Goal: Obtain resource: Download file/media

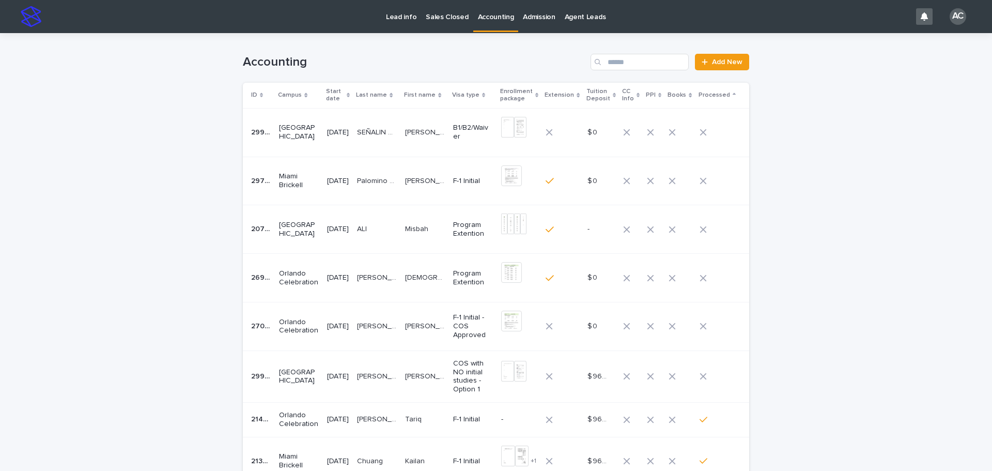
click at [381, 235] on div "[PERSON_NAME]" at bounding box center [377, 229] width 40 height 17
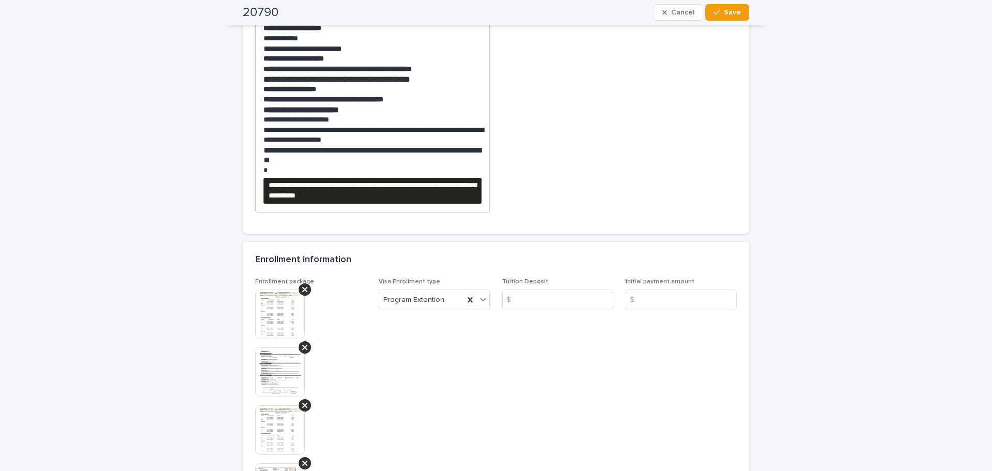
click at [462, 193] on pre "**********" at bounding box center [373, 191] width 218 height 26
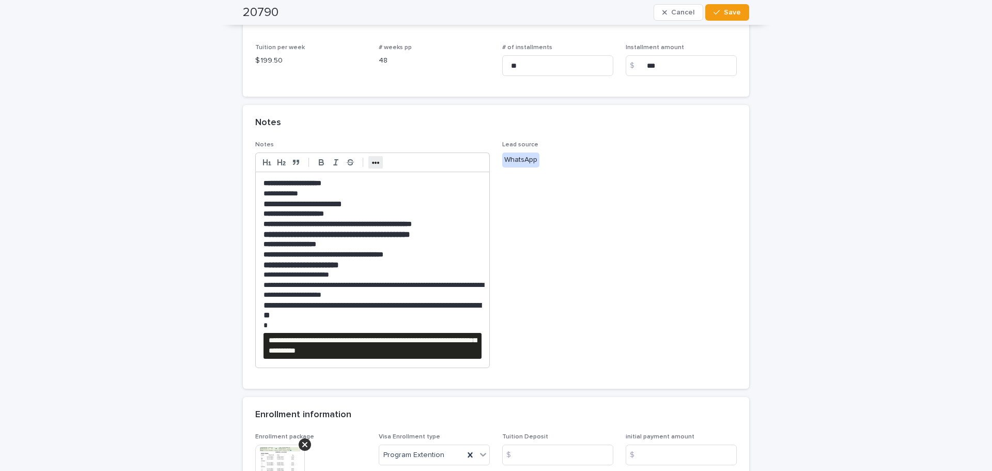
click at [372, 161] on strong "•••" at bounding box center [376, 163] width 8 height 8
click at [457, 165] on icon "button" at bounding box center [458, 162] width 9 height 9
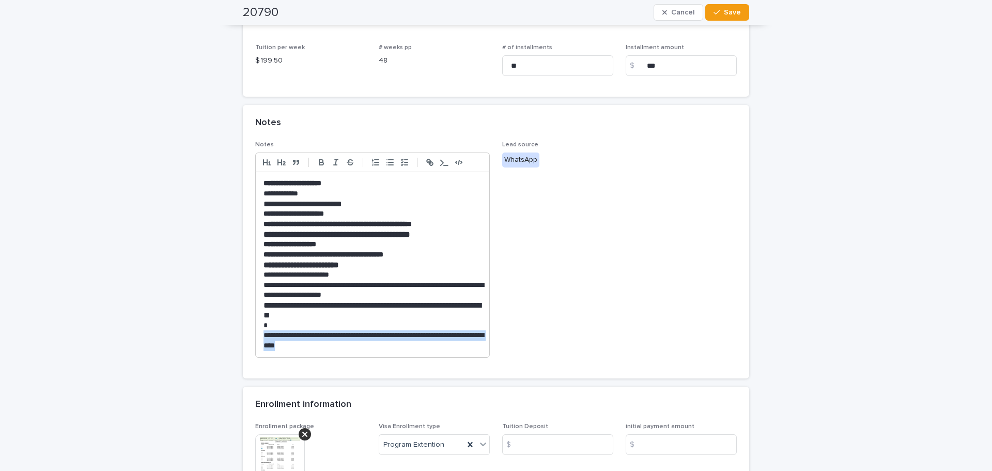
drag, startPoint x: 363, startPoint y: 347, endPoint x: 259, endPoint y: 340, distance: 104.1
click at [259, 340] on div "**********" at bounding box center [373, 264] width 234 height 185
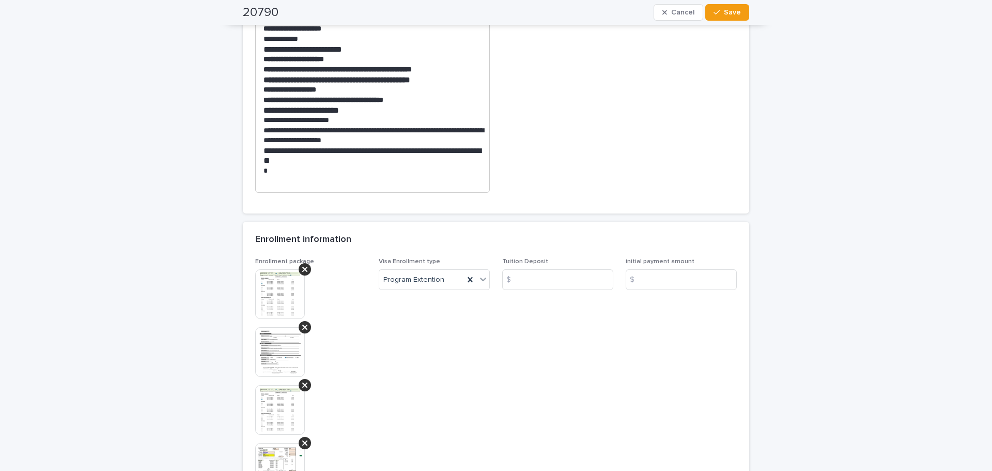
scroll to position [517, 0]
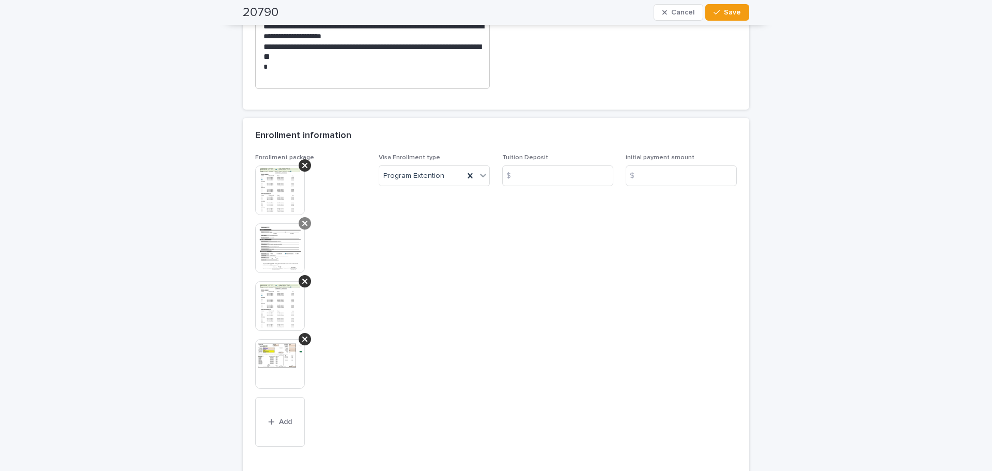
click at [302, 224] on icon at bounding box center [304, 223] width 5 height 8
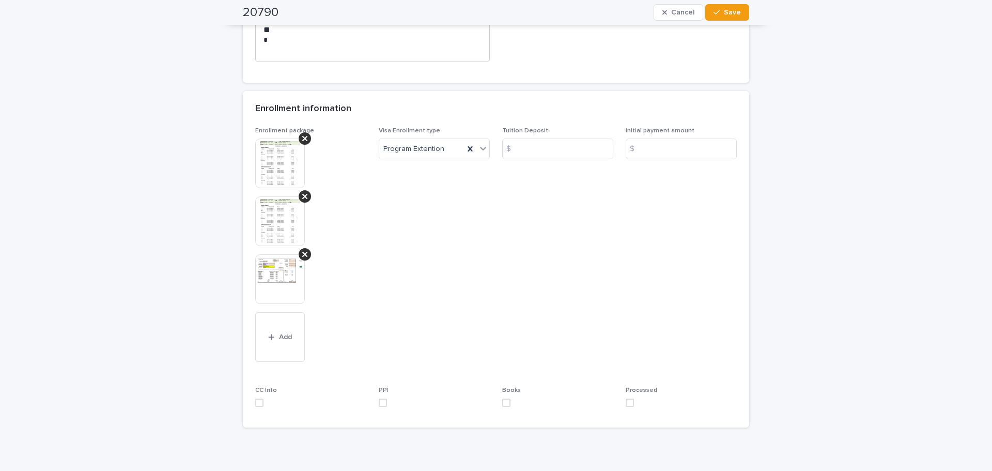
scroll to position [590, 0]
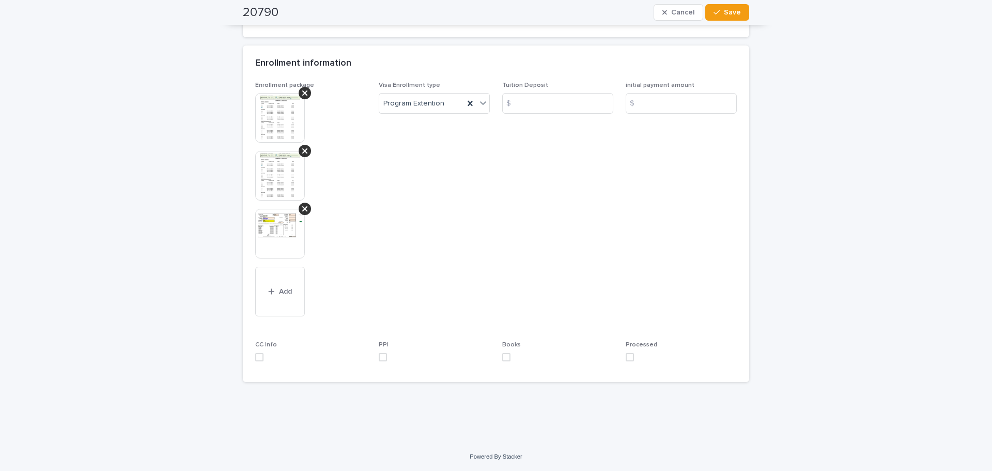
click at [626, 354] on span at bounding box center [630, 357] width 8 height 8
click at [265, 114] on img at bounding box center [280, 118] width 50 height 50
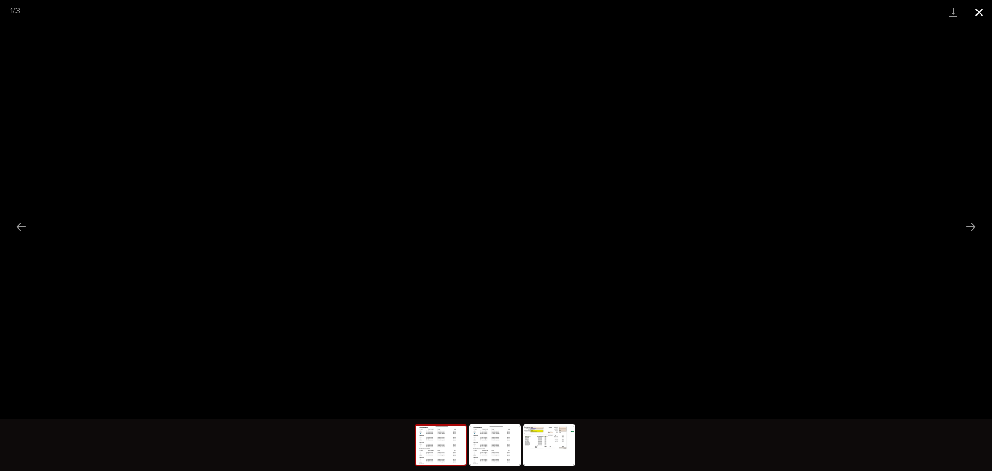
click at [978, 16] on button "Close gallery" at bounding box center [979, 12] width 26 height 24
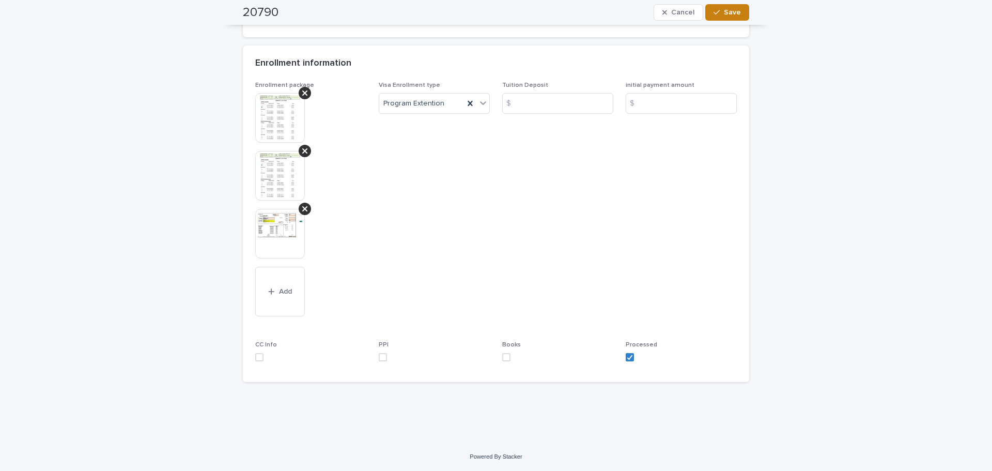
click at [719, 17] on button "Save" at bounding box center [727, 12] width 44 height 17
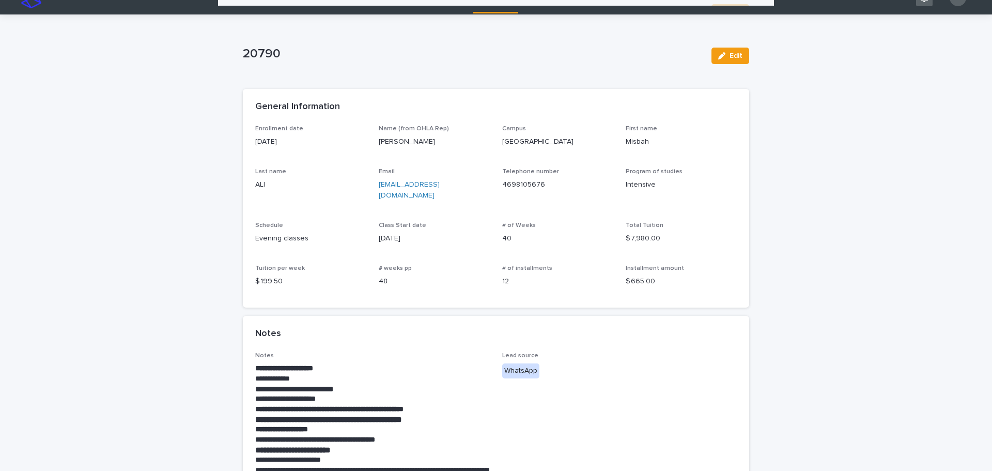
scroll to position [0, 0]
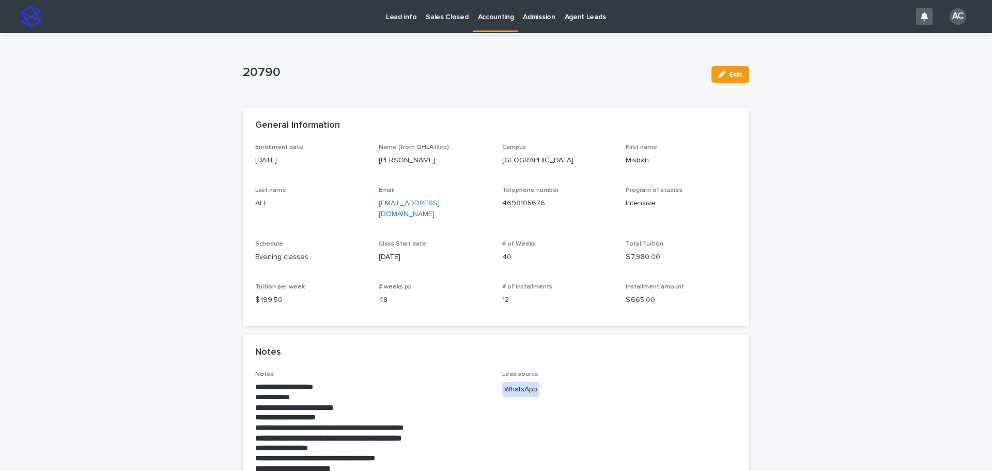
click at [499, 17] on p "Accounting" at bounding box center [496, 11] width 36 height 22
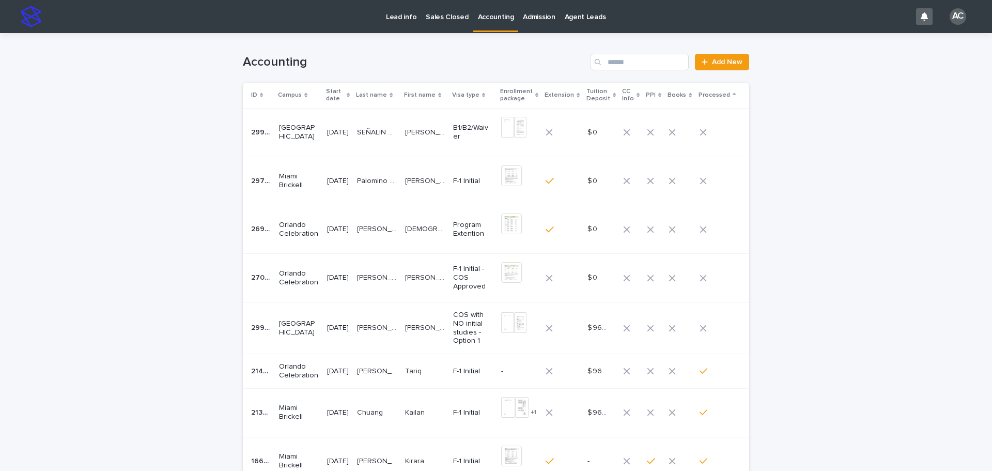
click at [496, 144] on td "B1/B2/Waiver" at bounding box center [473, 132] width 48 height 49
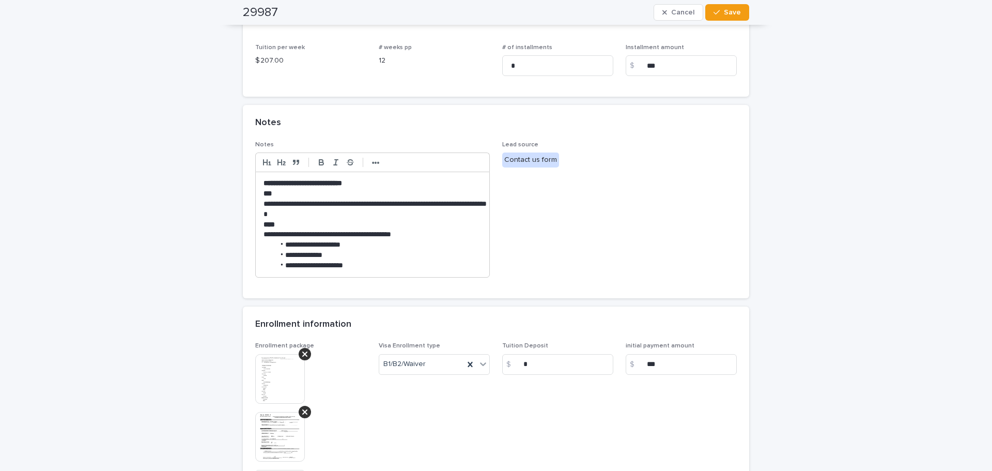
scroll to position [461, 0]
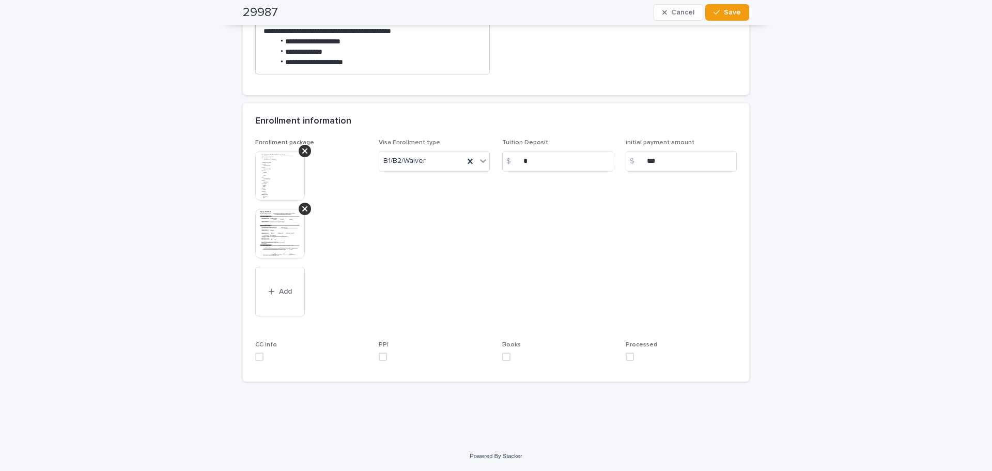
click at [282, 181] on img at bounding box center [280, 176] width 50 height 50
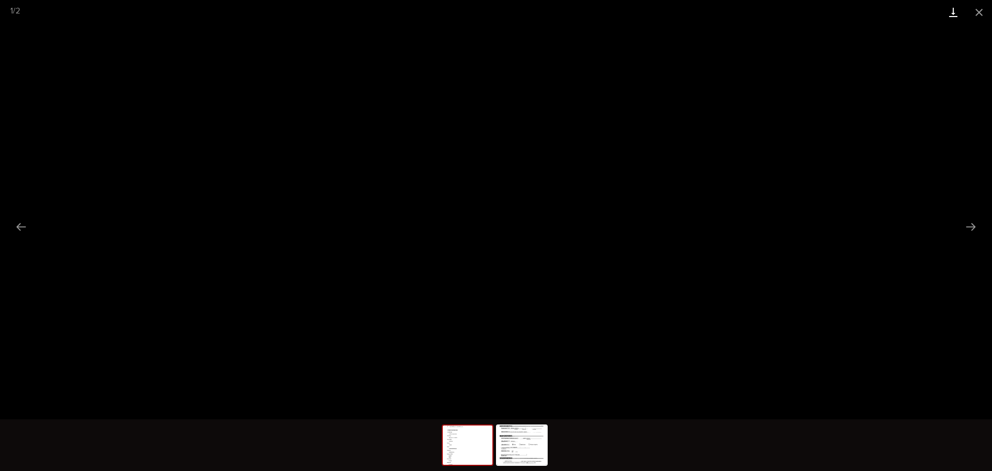
click at [948, 9] on link "Download" at bounding box center [954, 12] width 26 height 24
click at [503, 428] on img at bounding box center [522, 444] width 50 height 39
click at [948, 8] on link "Download" at bounding box center [954, 12] width 26 height 24
click at [976, 16] on button "Close gallery" at bounding box center [979, 12] width 26 height 24
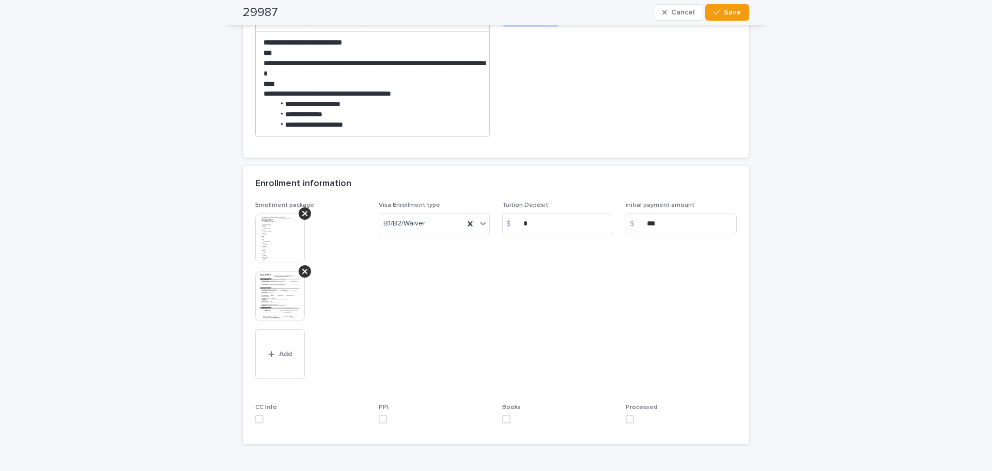
scroll to position [413, 0]
